Goal: Task Accomplishment & Management: Complete application form

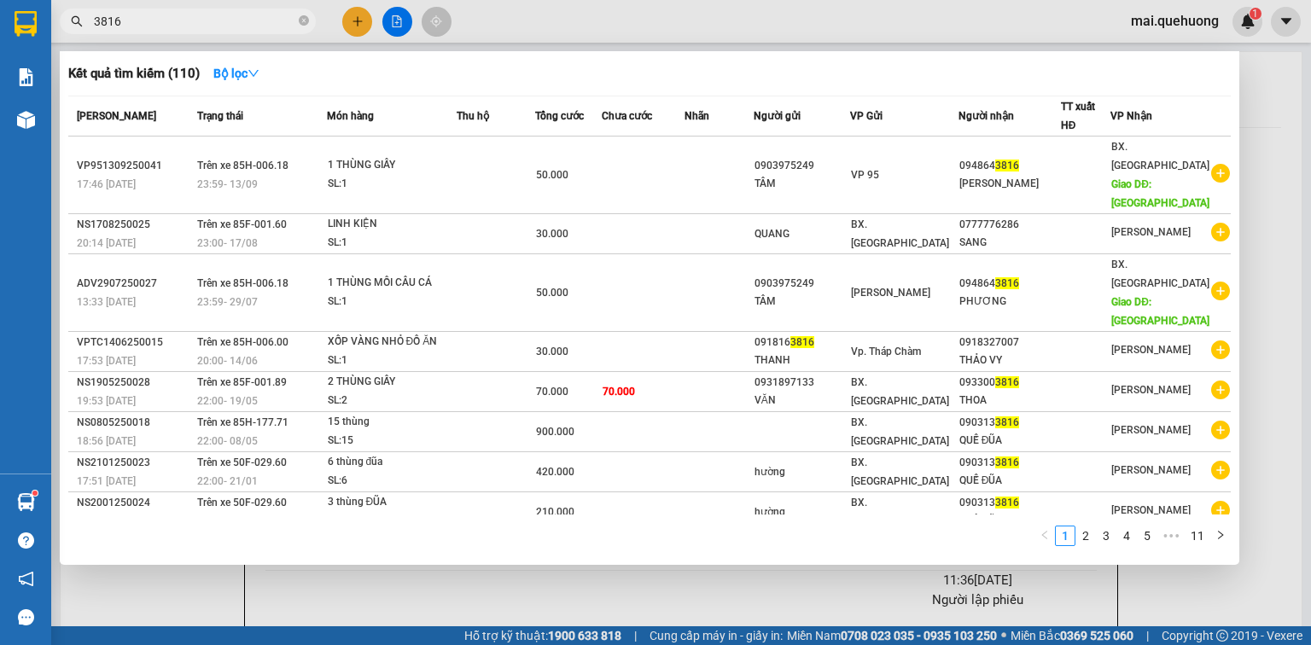
click at [218, 22] on input "3816" at bounding box center [194, 21] width 201 height 19
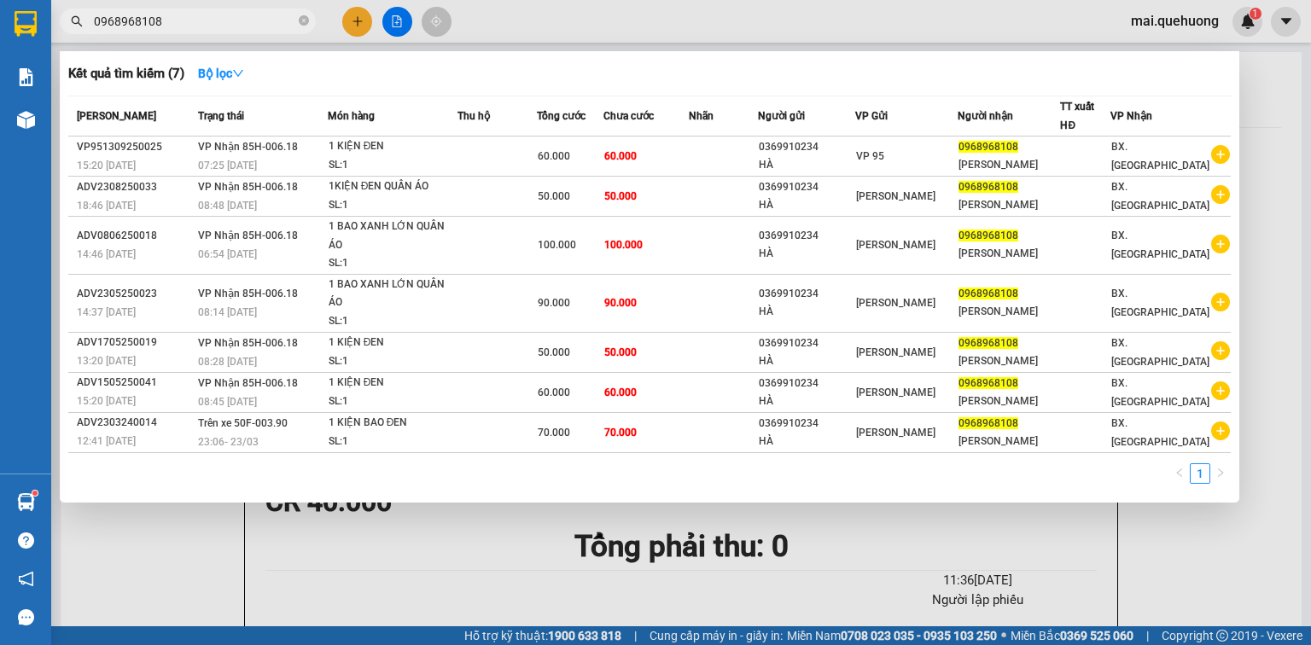
type input "0968968108"
click at [365, 26] on div at bounding box center [655, 322] width 1311 height 645
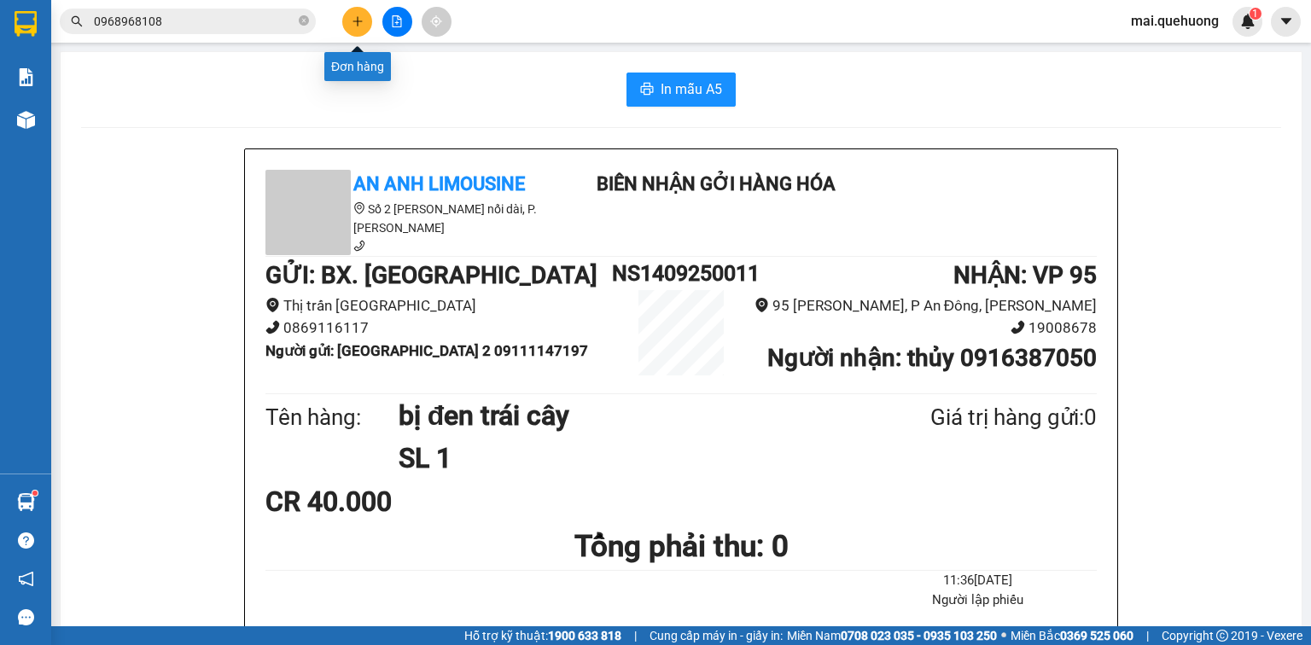
click at [359, 13] on button at bounding box center [357, 22] width 30 height 30
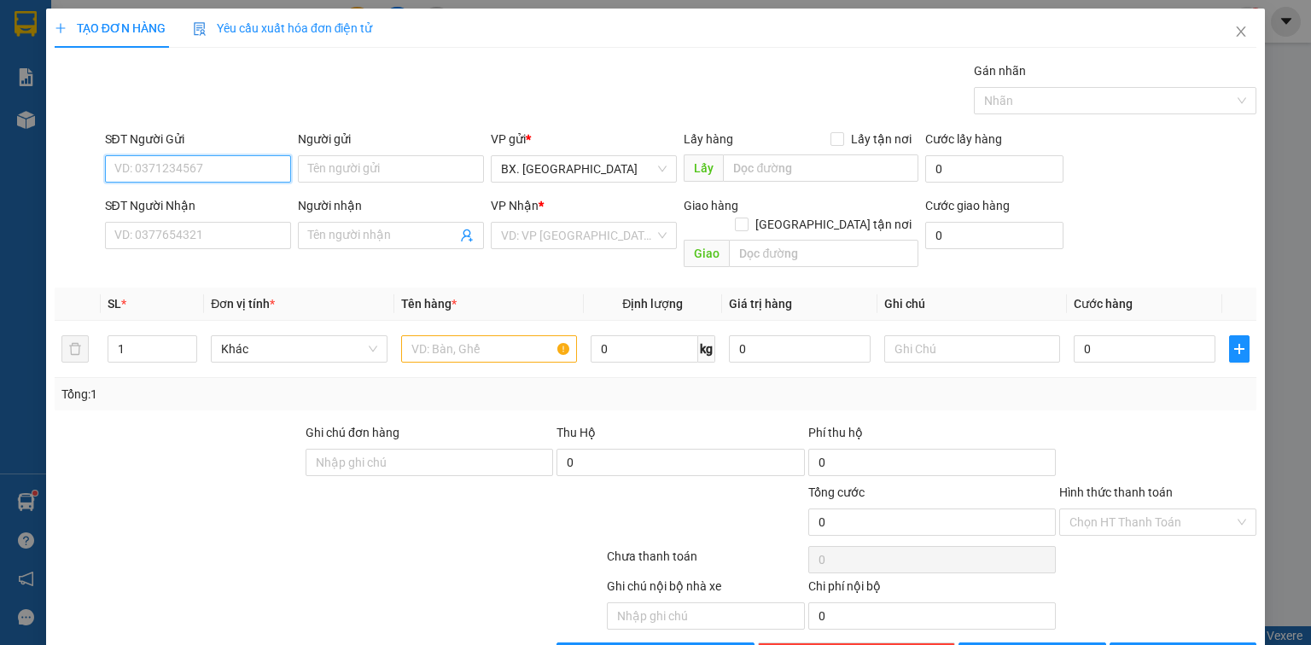
click at [192, 167] on input "SĐT Người Gửi" at bounding box center [198, 168] width 186 height 27
type input "0937526014"
click at [379, 175] on input "Người gửi" at bounding box center [391, 168] width 186 height 27
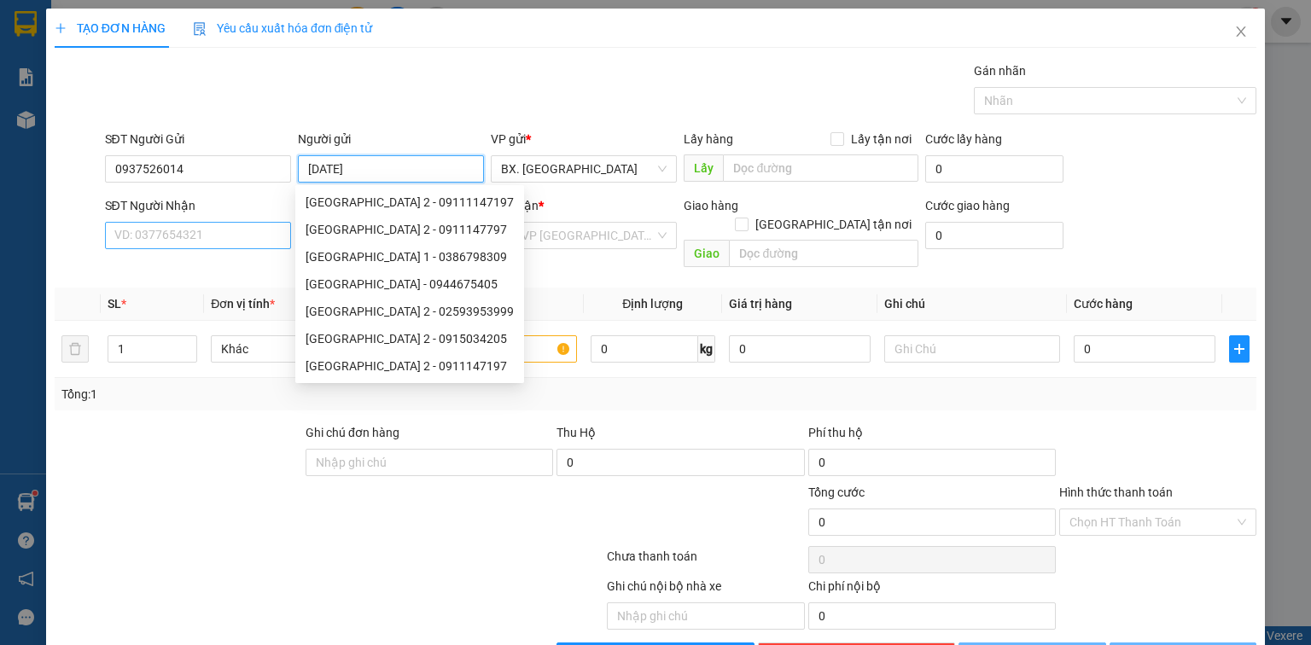
type input "[DATE]"
click at [165, 225] on input "SĐT Người Nhận" at bounding box center [198, 235] width 186 height 27
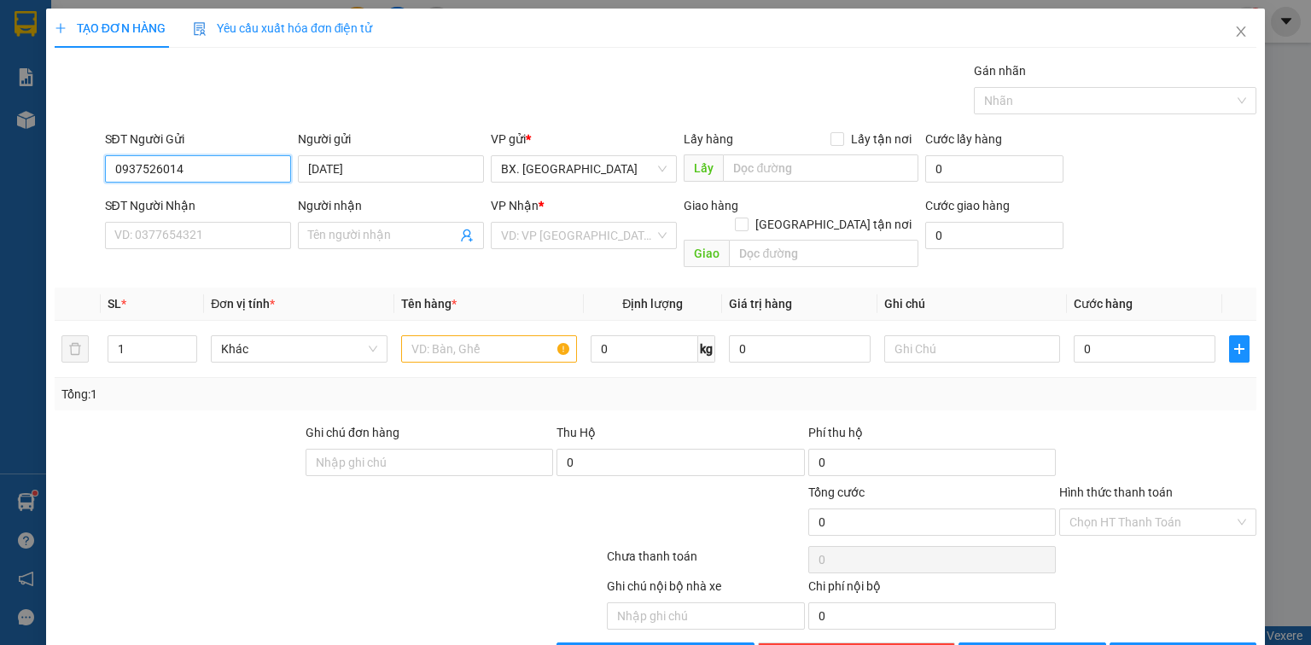
click at [130, 177] on input "0937526014" at bounding box center [198, 168] width 186 height 27
click at [127, 177] on input "0937526014" at bounding box center [198, 168] width 186 height 27
click at [140, 177] on input "0937526014" at bounding box center [198, 168] width 186 height 27
click at [184, 168] on input "0937526014" at bounding box center [198, 168] width 186 height 27
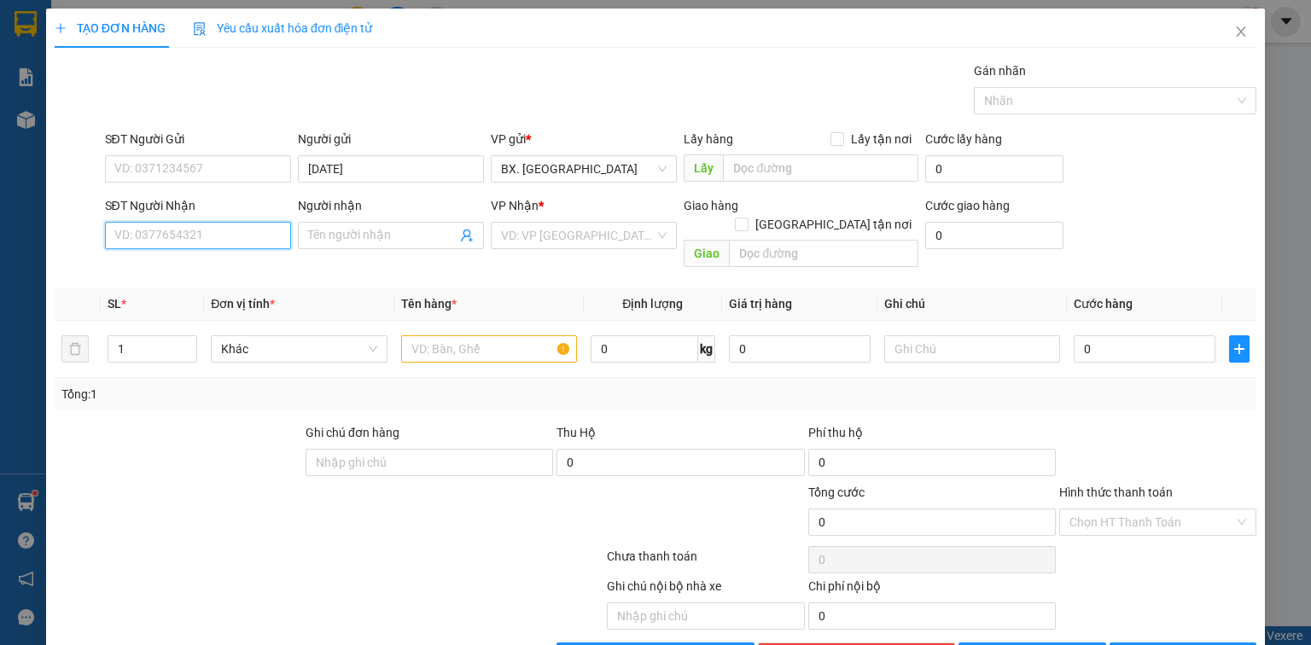
paste input "0937526014"
type input "0937526014"
click at [223, 169] on input "SĐT Người Gửi" at bounding box center [198, 168] width 186 height 27
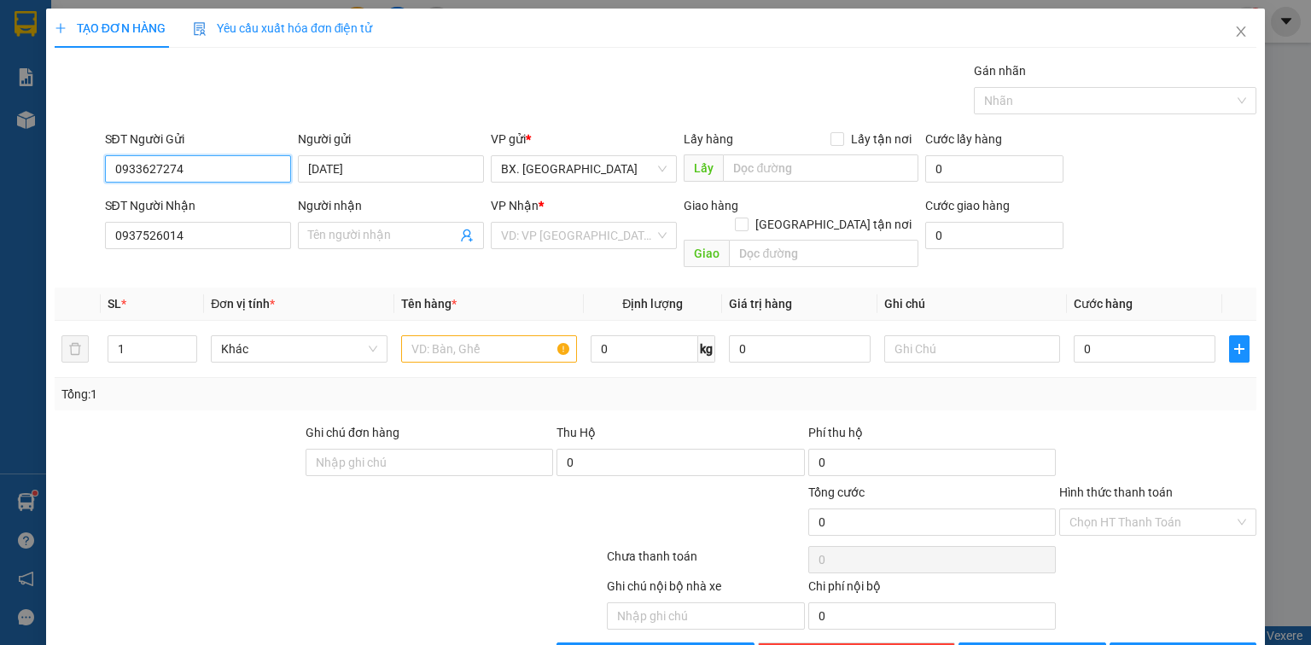
type input "0933627274"
drag, startPoint x: 408, startPoint y: 143, endPoint x: 391, endPoint y: 157, distance: 21.9
click at [406, 143] on div "Người gửi" at bounding box center [391, 139] width 186 height 19
click at [406, 155] on input "[DATE]" at bounding box center [391, 168] width 186 height 27
click at [391, 158] on input "[DATE]" at bounding box center [391, 168] width 186 height 27
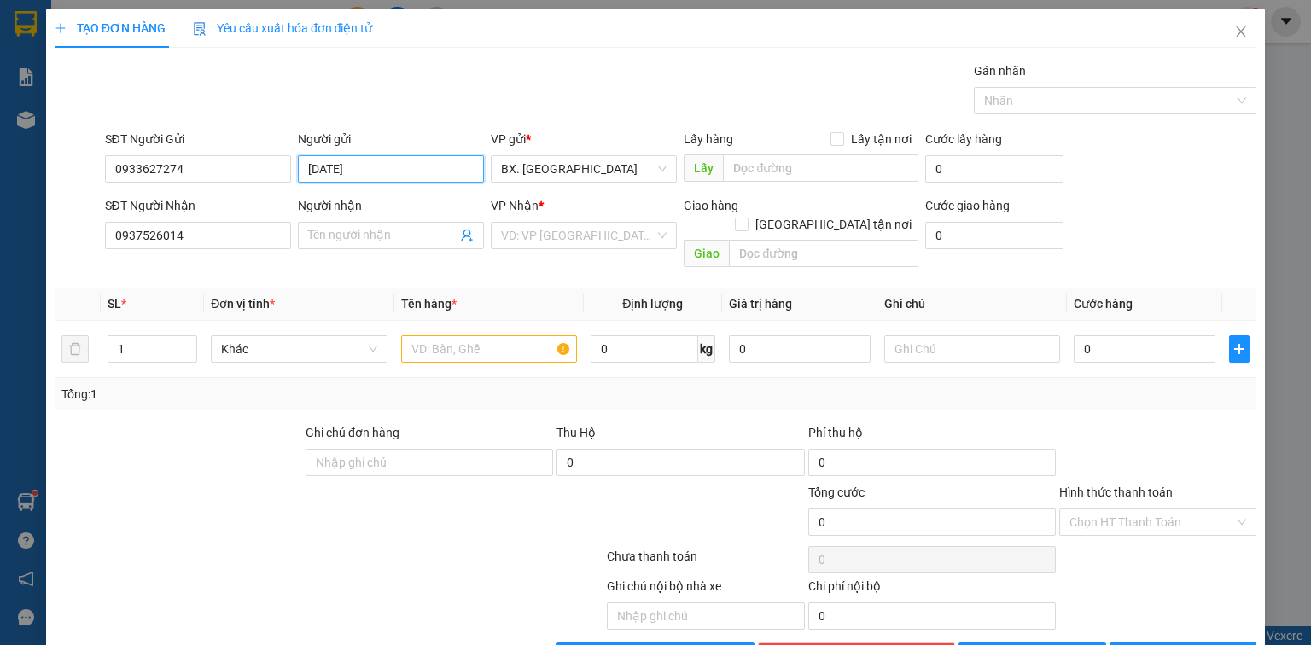
click at [391, 158] on input "[DATE]" at bounding box center [391, 168] width 186 height 27
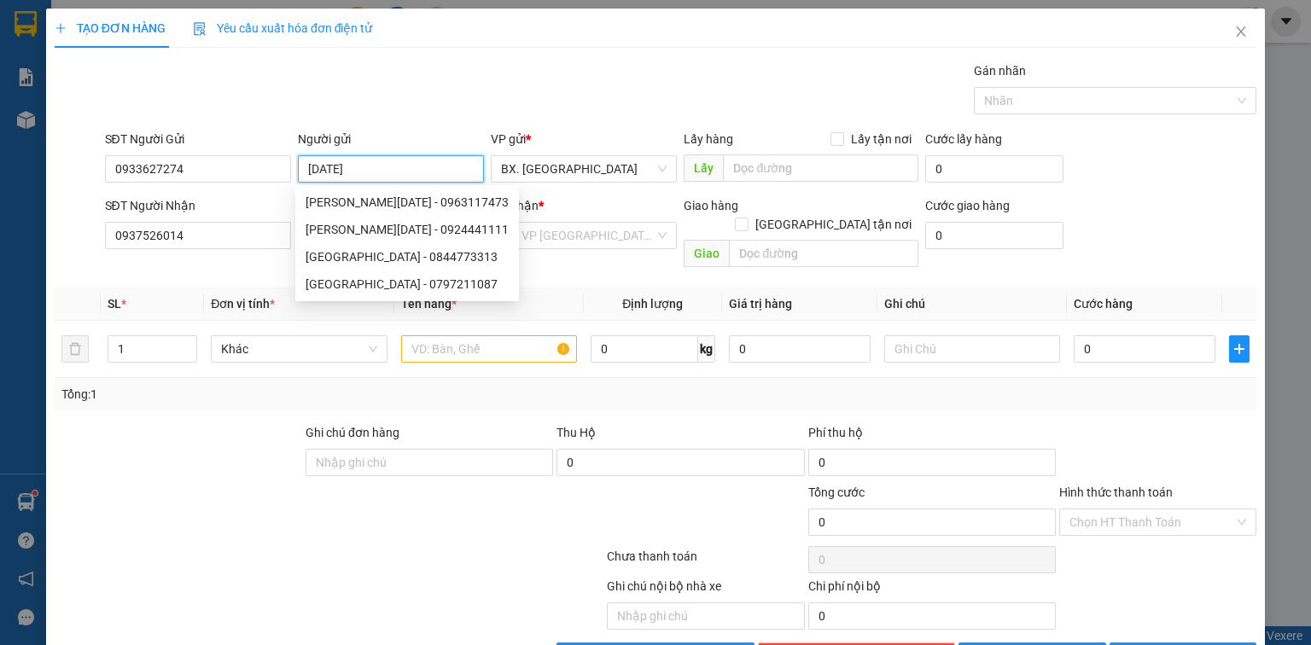
click at [391, 158] on input "[DATE]" at bounding box center [391, 168] width 186 height 27
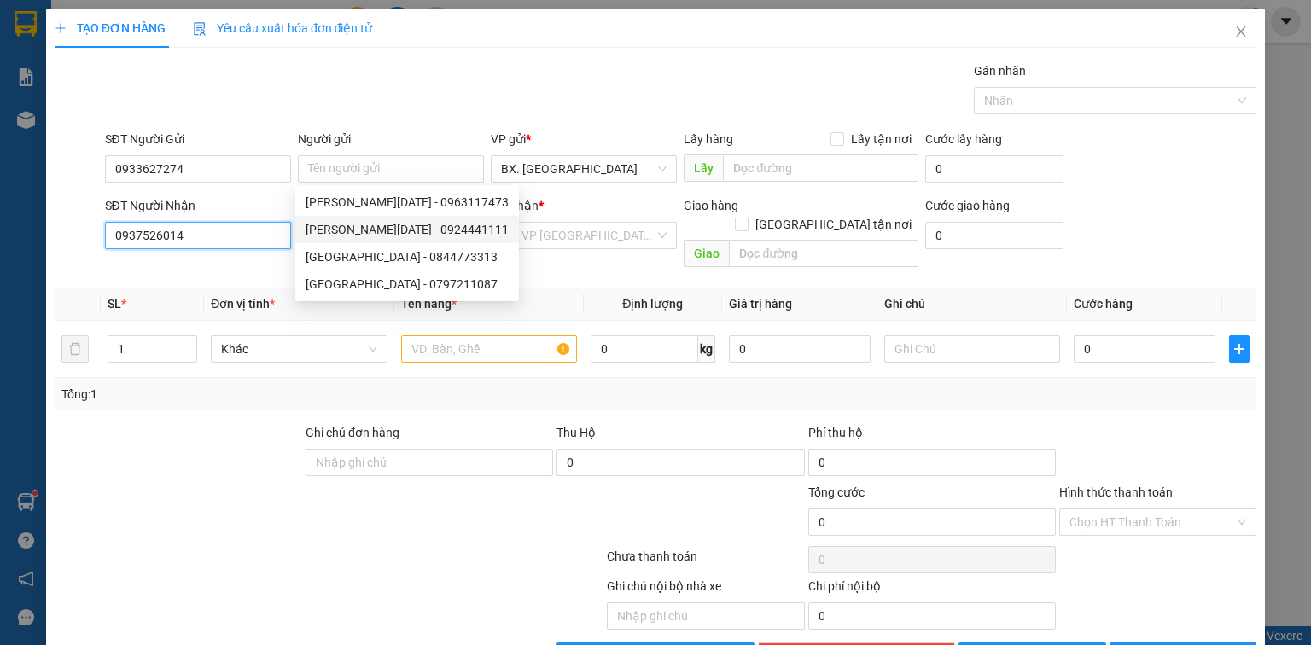
click at [250, 224] on input "0937526014" at bounding box center [198, 235] width 186 height 27
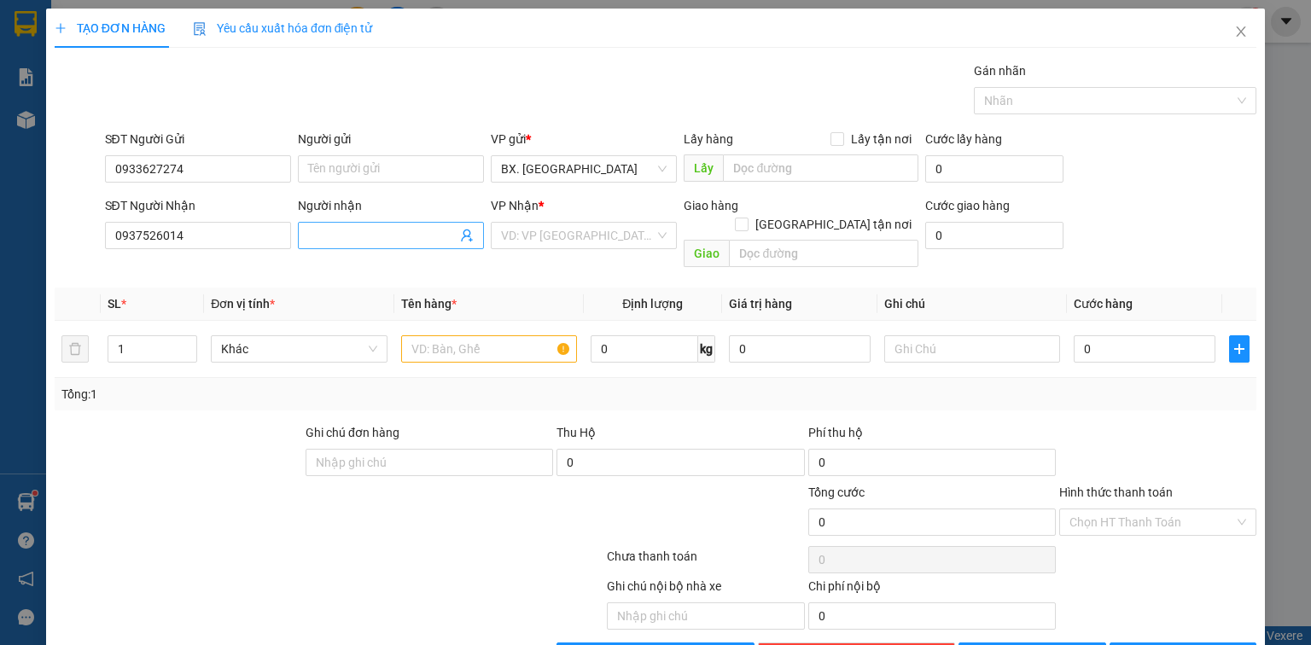
click at [362, 239] on input "Người nhận" at bounding box center [382, 235] width 149 height 19
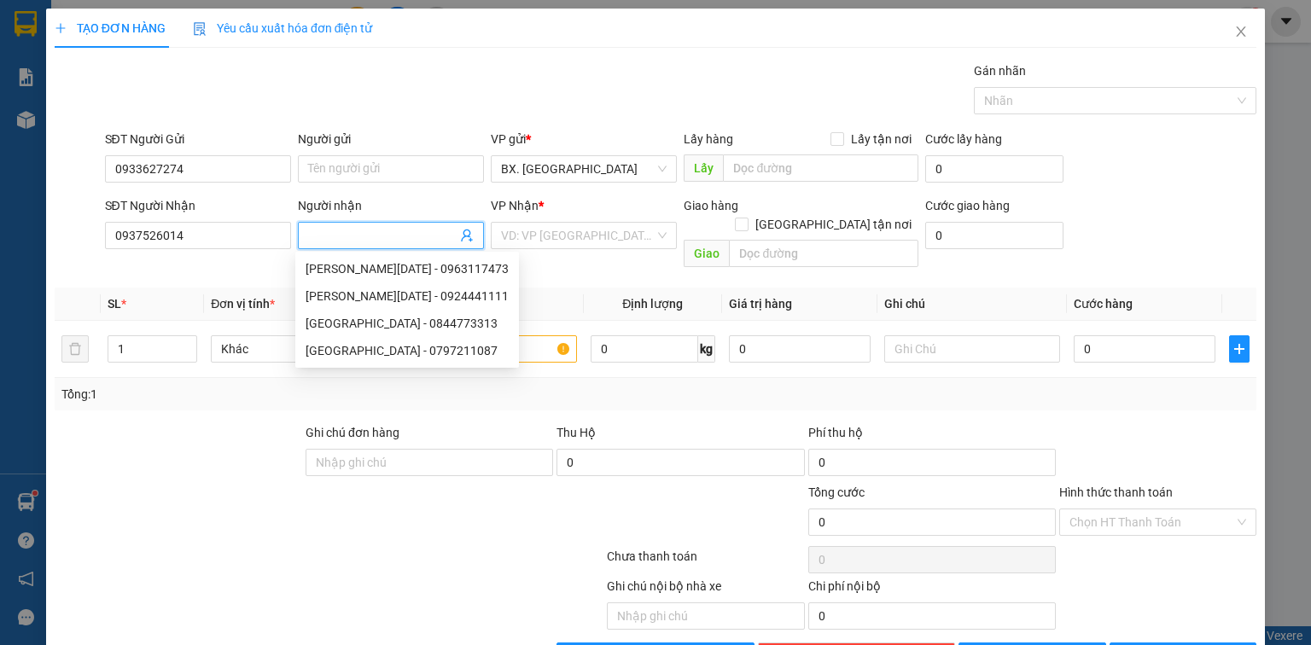
paste input "[DATE]"
type input "[DATE]"
click at [371, 167] on input "Người gửi" at bounding box center [391, 168] width 186 height 27
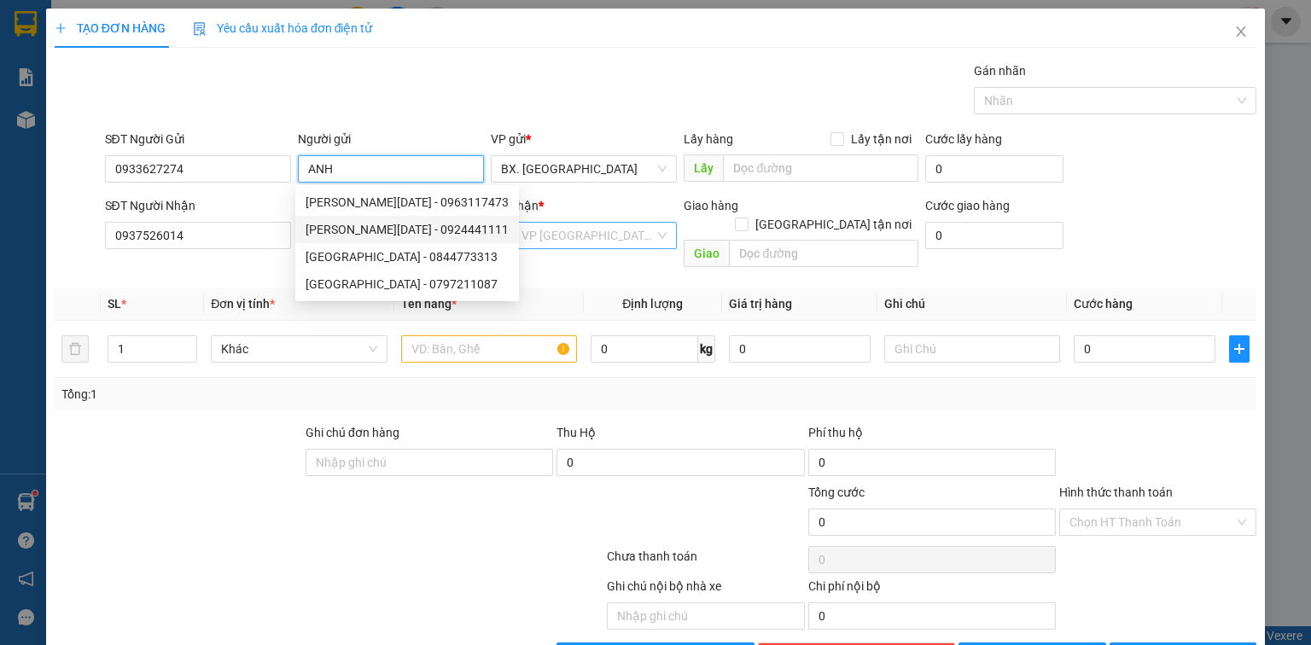
type input "ANH"
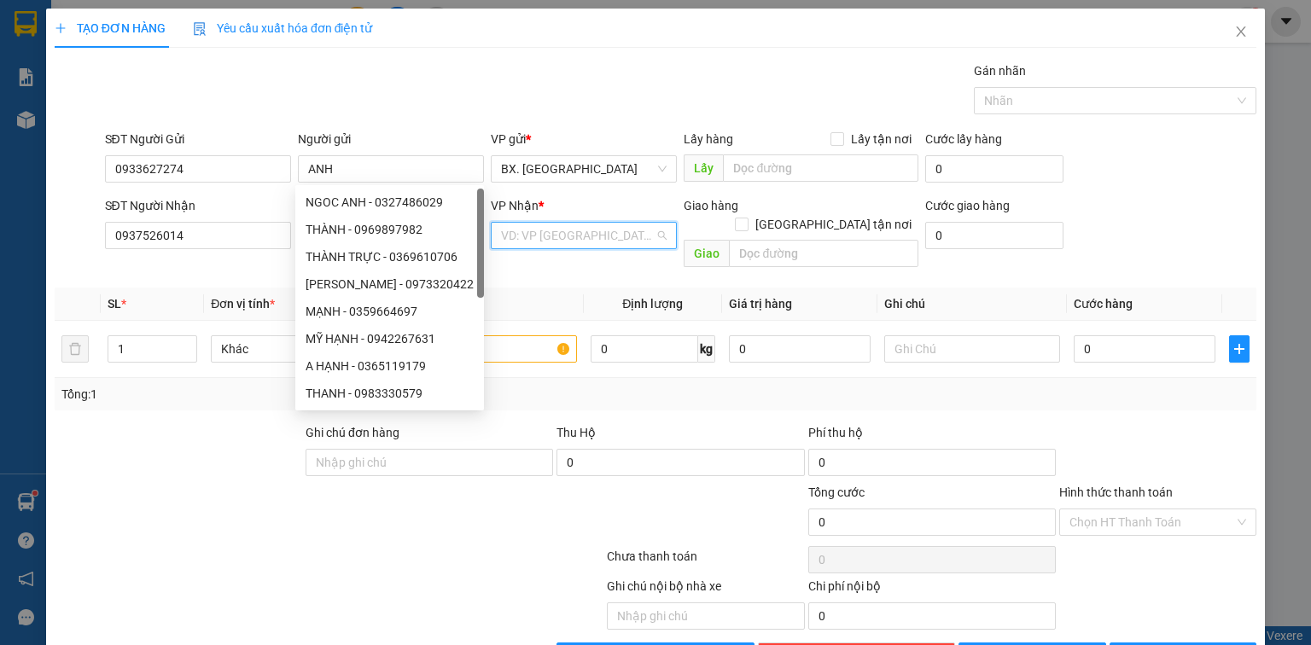
click at [558, 241] on input "search" at bounding box center [578, 236] width 154 height 26
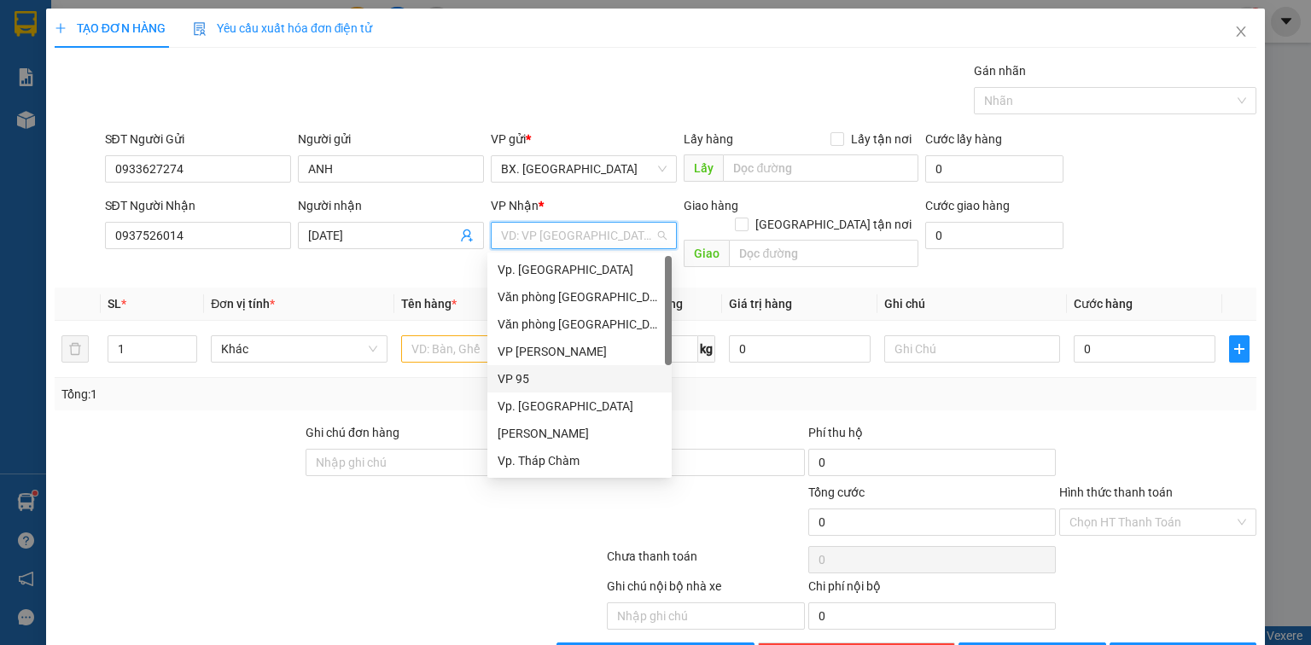
scroll to position [137, 0]
click at [543, 376] on div "VP QL13" at bounding box center [580, 379] width 164 height 19
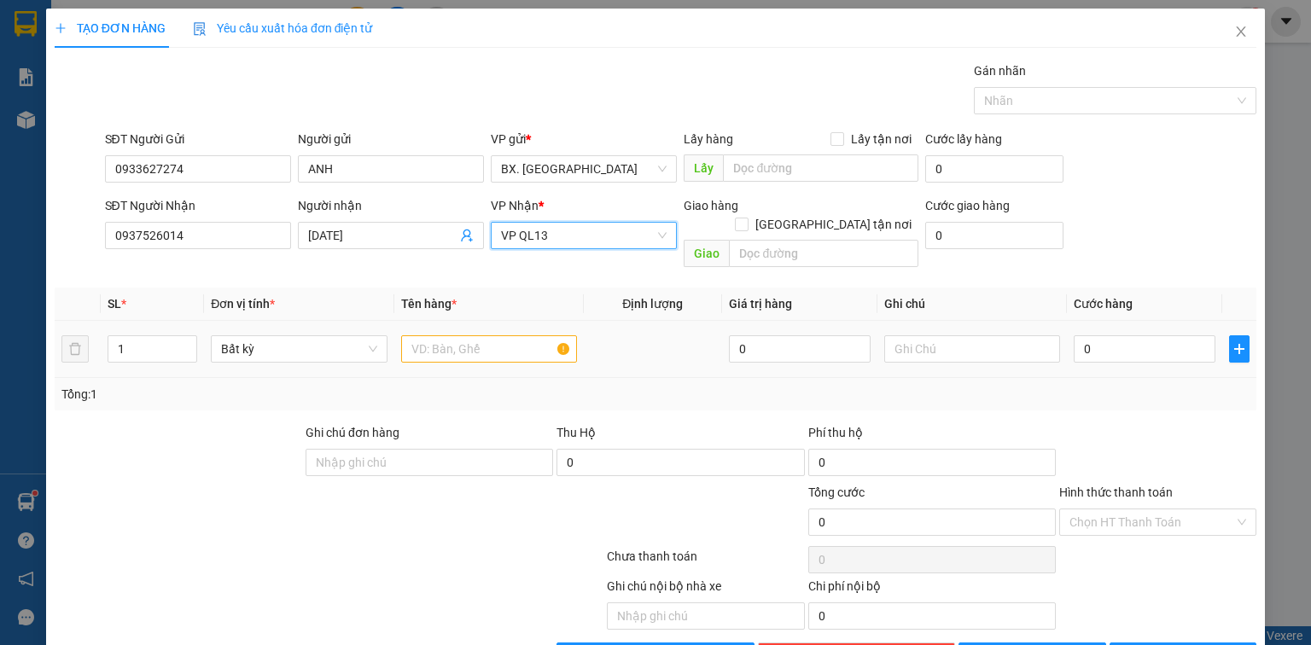
click at [394, 323] on td at bounding box center [488, 349] width 189 height 57
click at [481, 343] on div at bounding box center [489, 349] width 176 height 34
click at [478, 335] on input "text" at bounding box center [489, 348] width 176 height 27
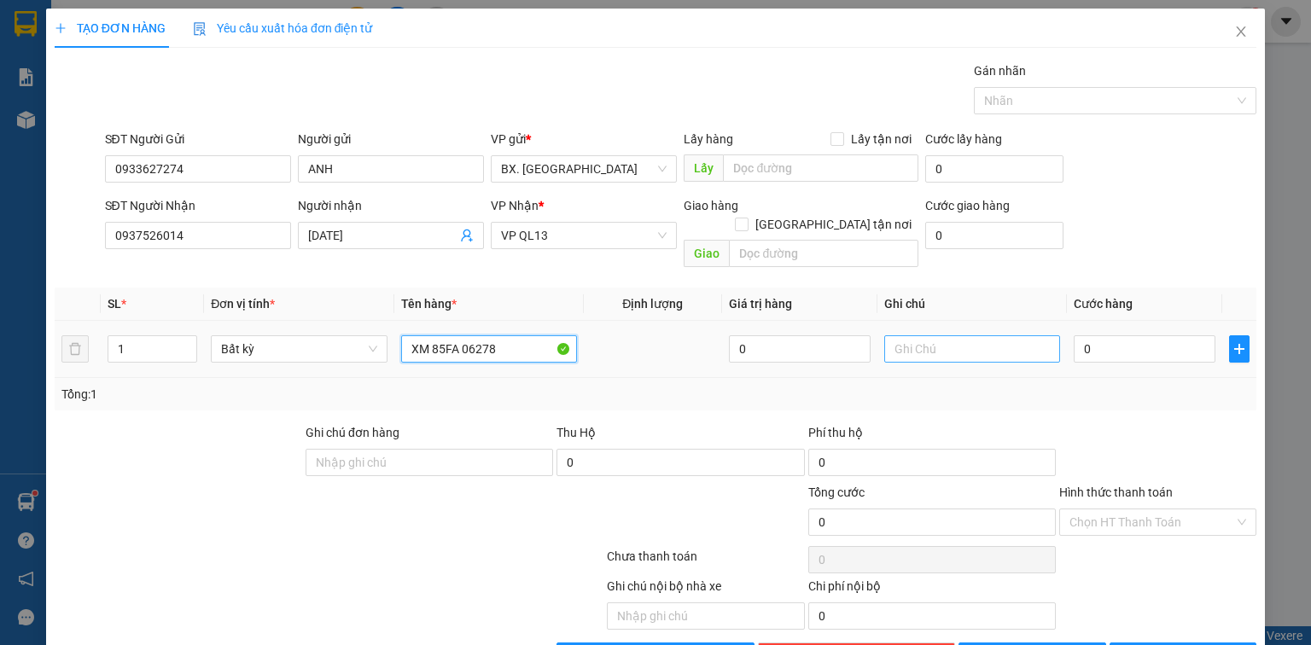
type input "XM 85FA 06278"
click at [990, 335] on input "text" at bounding box center [972, 348] width 176 height 27
type input "BAO 80"
click at [1138, 335] on input "0" at bounding box center [1145, 348] width 142 height 27
type input "4"
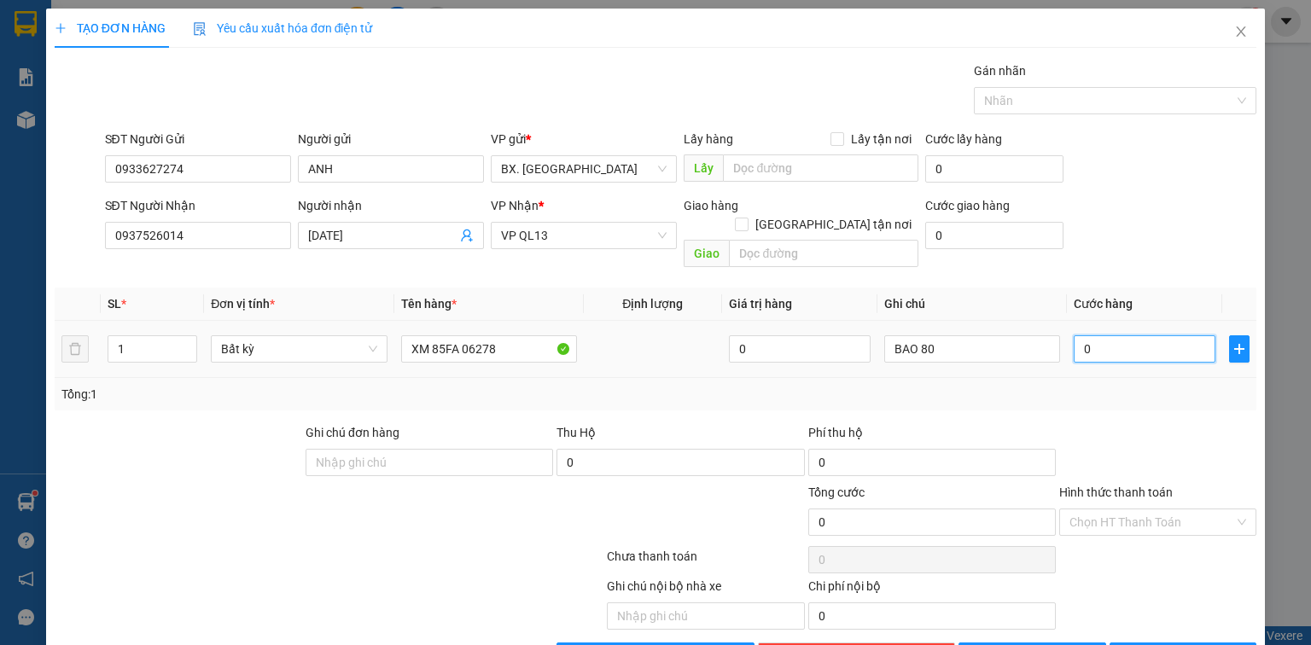
type input "4"
type input "40"
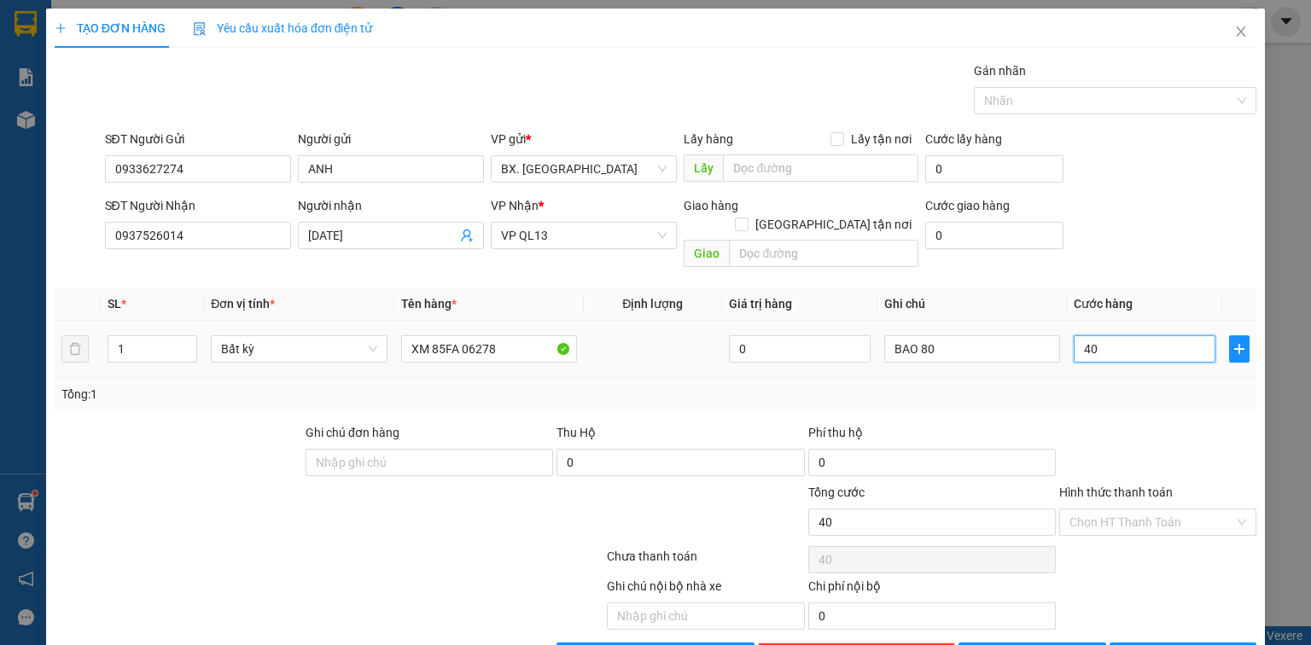
type input "400"
type input "4.000"
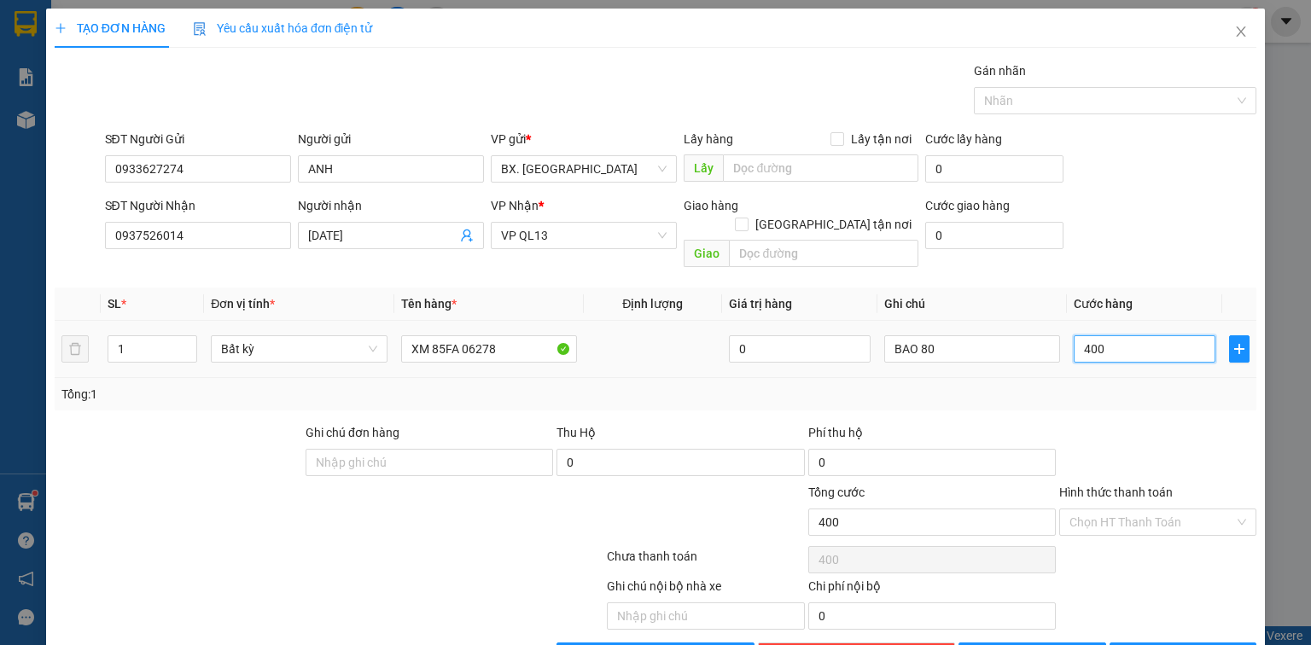
type input "4.000"
type input "40.000"
type input "400.000"
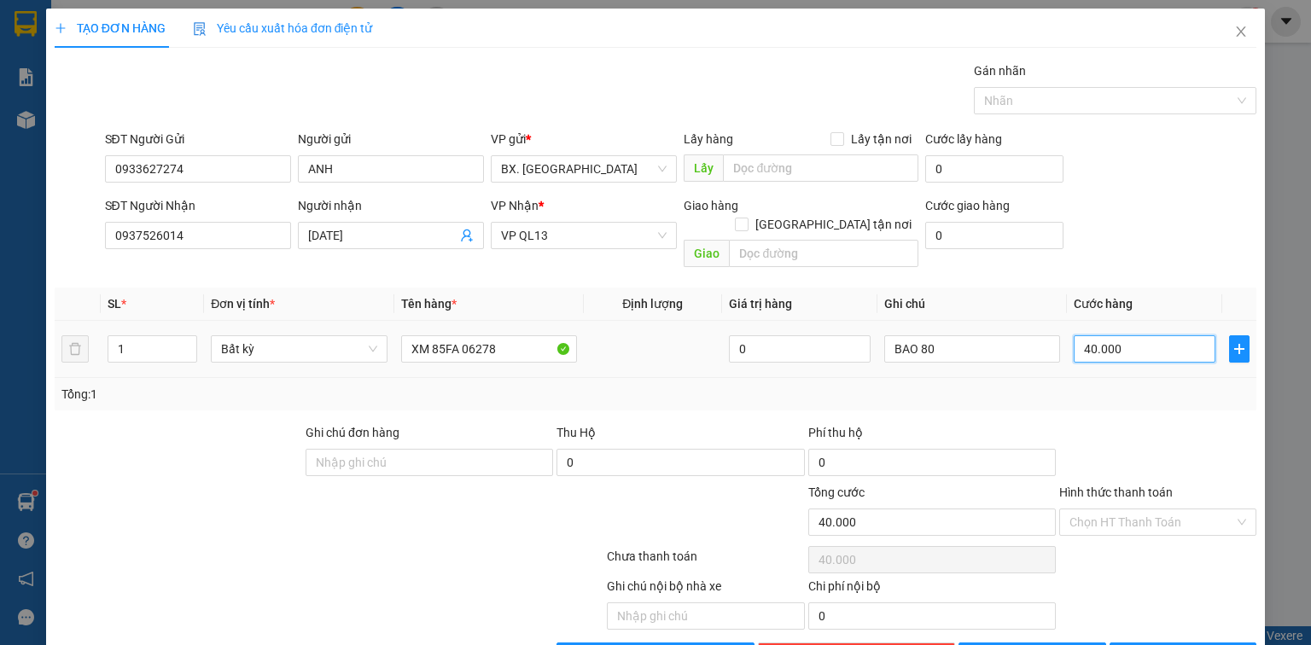
type input "400.000"
click at [1103, 385] on div "Tổng: 1" at bounding box center [655, 394] width 1188 height 19
click at [1109, 510] on input "Hình thức thanh toán" at bounding box center [1152, 523] width 165 height 26
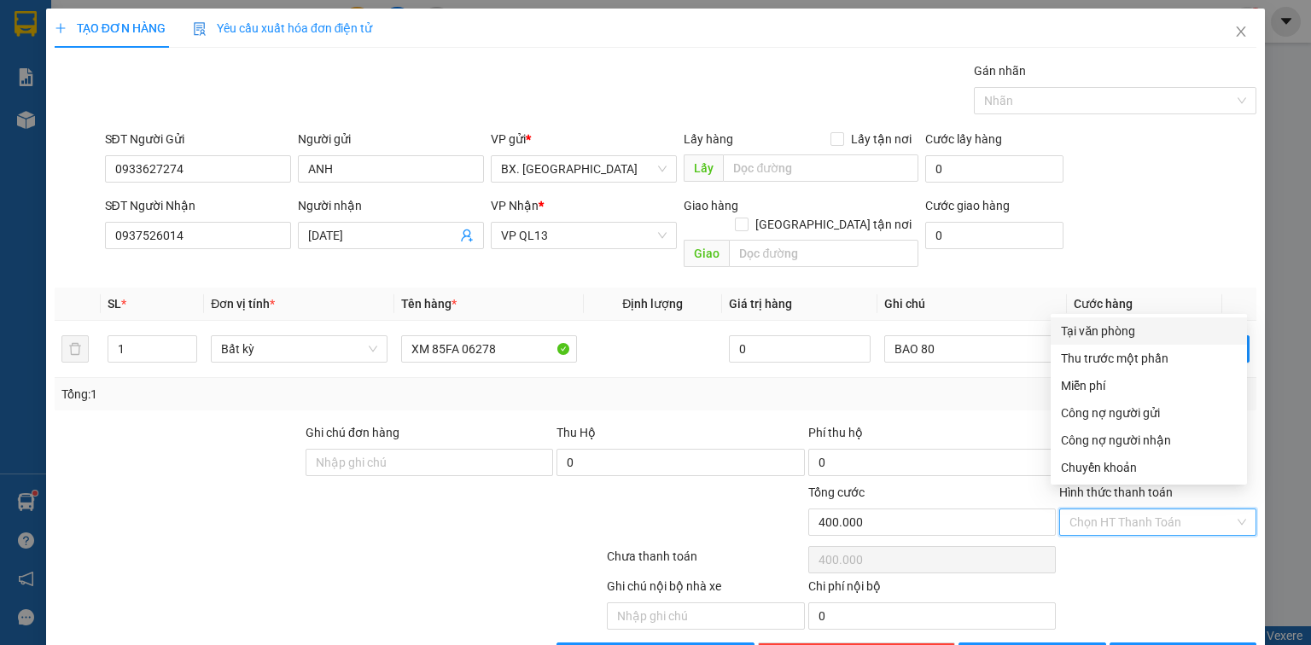
click at [1119, 324] on div "Tại văn phòng" at bounding box center [1149, 331] width 176 height 19
type input "0"
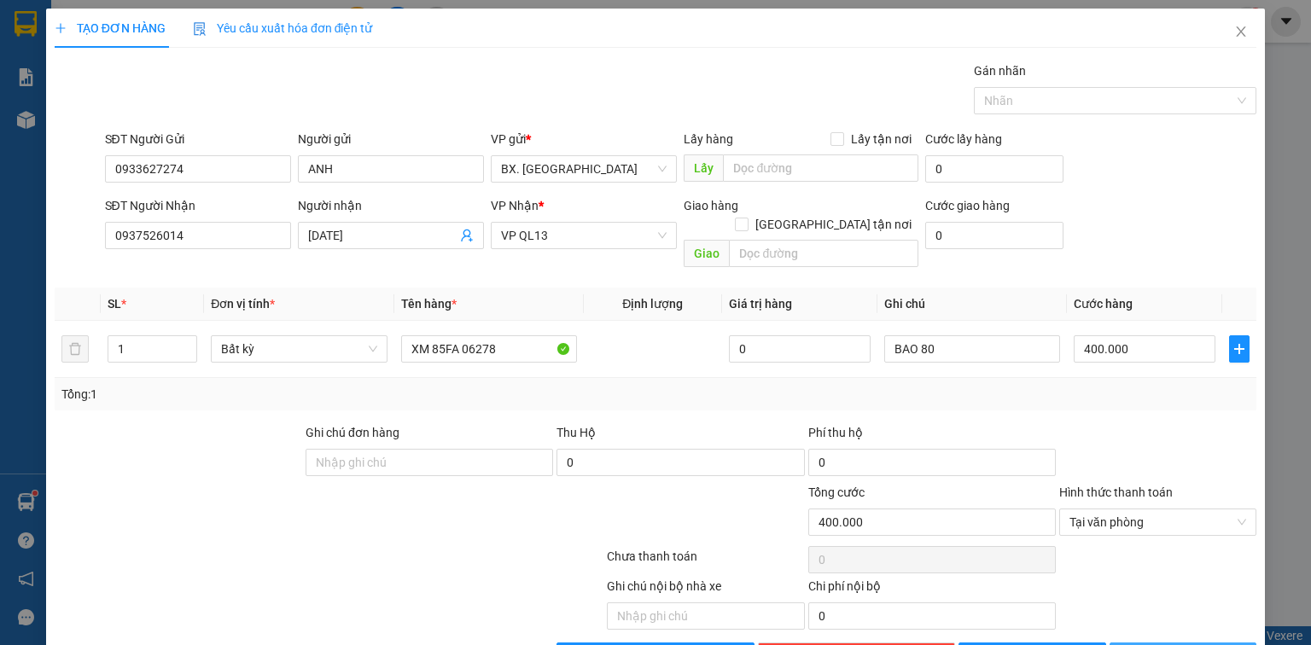
click at [1165, 644] on span "[PERSON_NAME] và In" at bounding box center [1202, 656] width 120 height 19
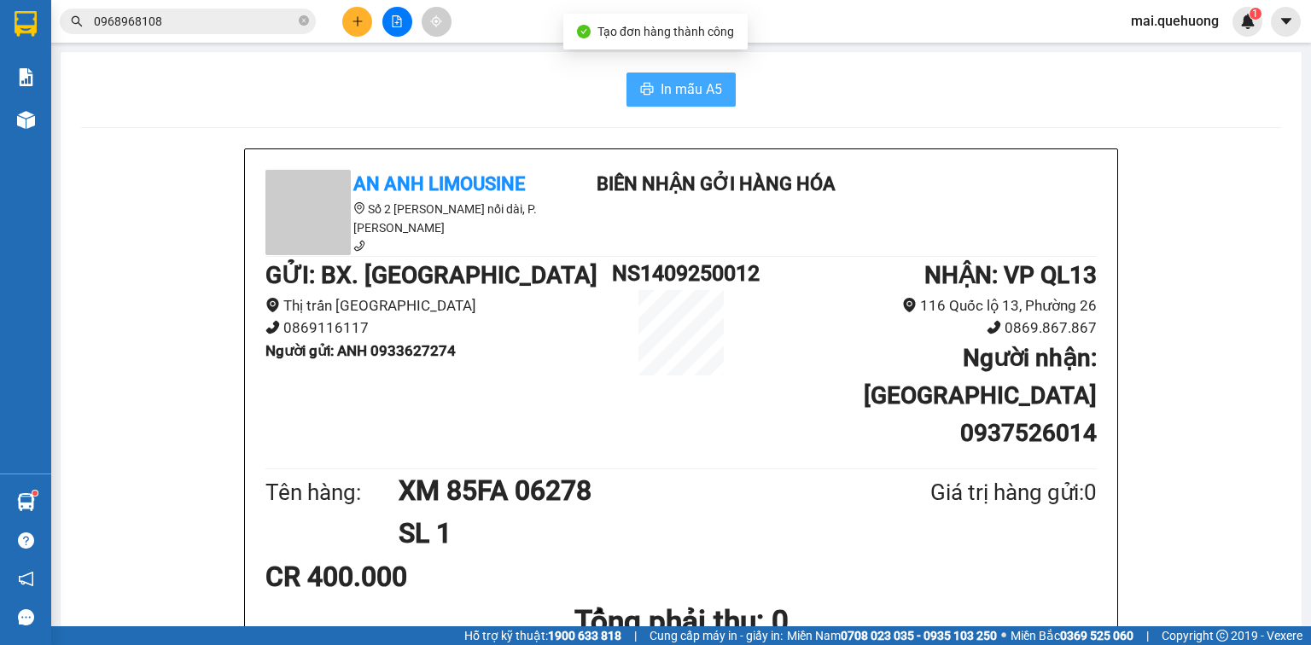
click at [634, 98] on button "In mẫu A5" at bounding box center [681, 90] width 109 height 34
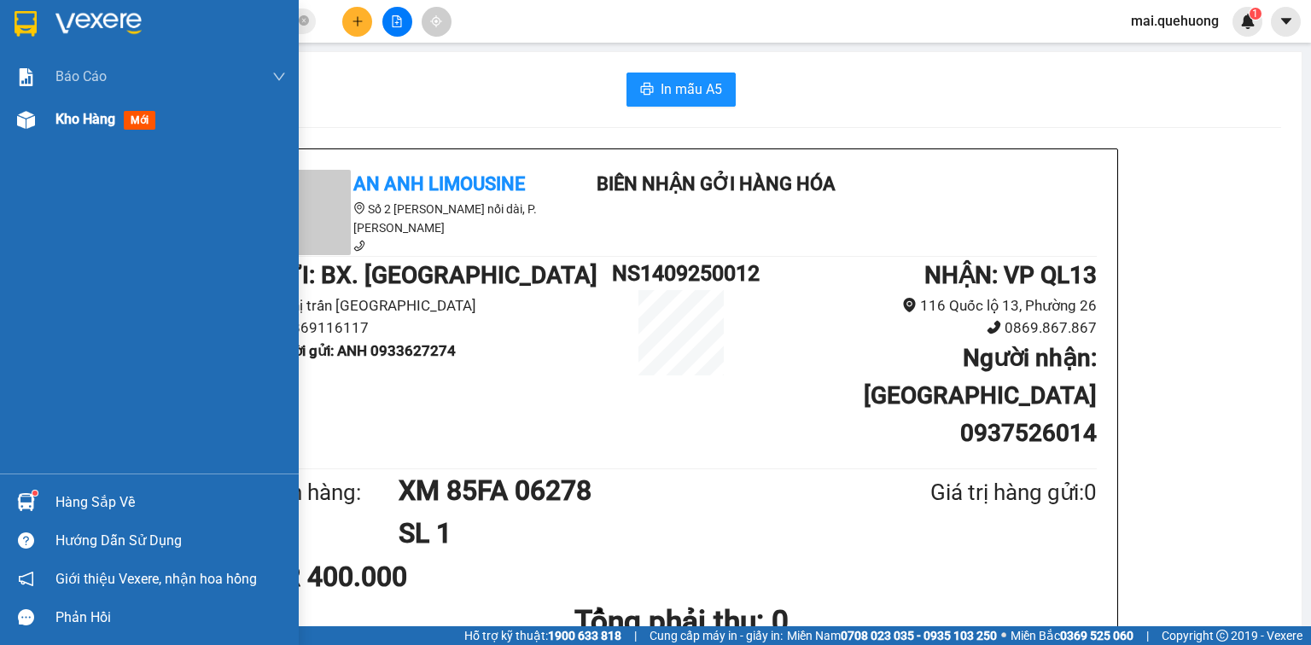
click at [25, 130] on div at bounding box center [26, 120] width 30 height 30
